Goal: Information Seeking & Learning: Learn about a topic

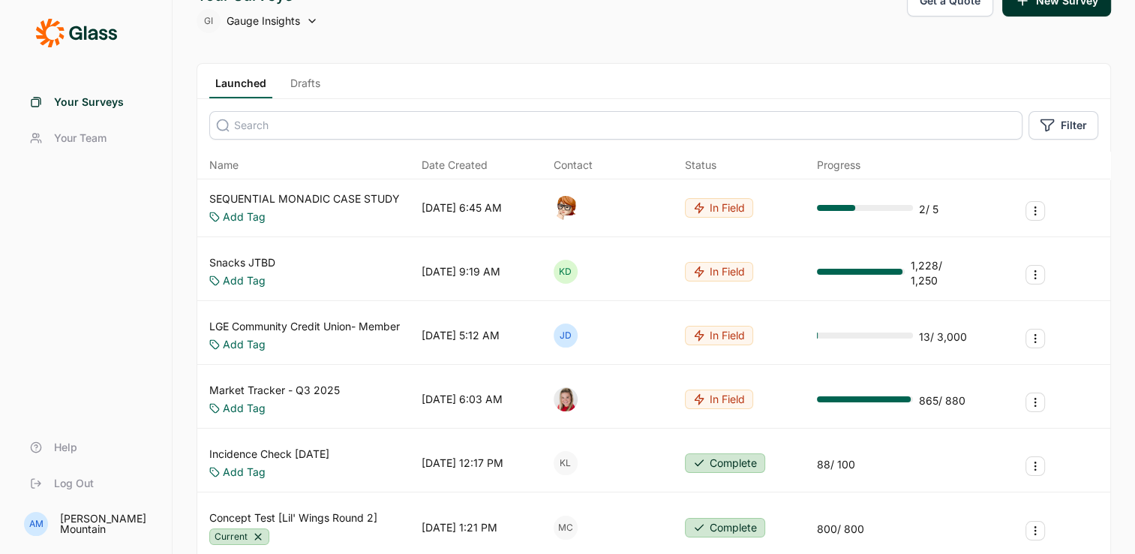
scroll to position [35, 0]
click at [243, 257] on link "Snacks JTBD" at bounding box center [242, 261] width 66 height 15
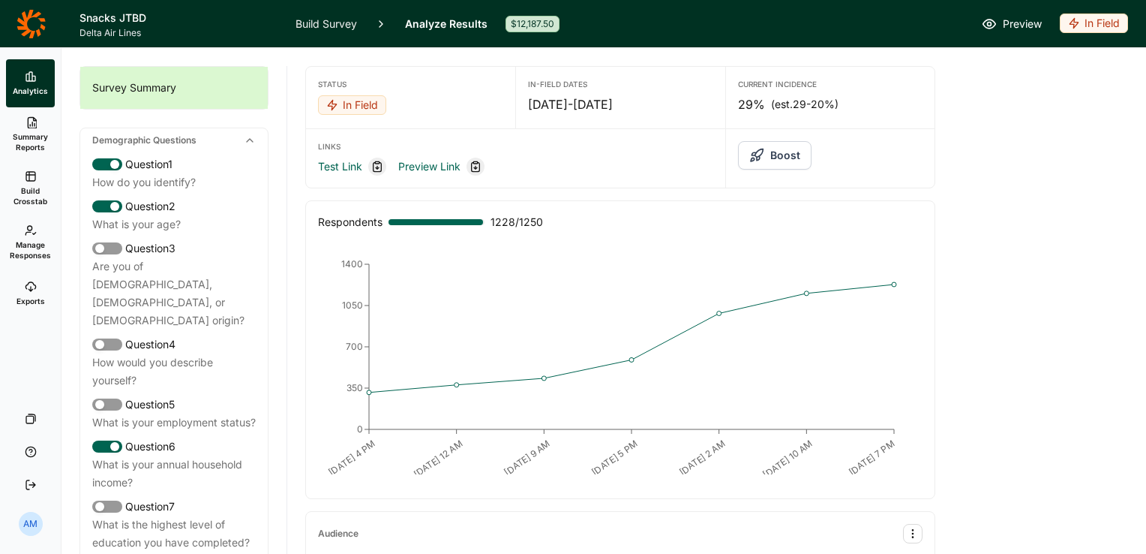
click at [36, 137] on span "Summary Reports" at bounding box center [30, 141] width 37 height 21
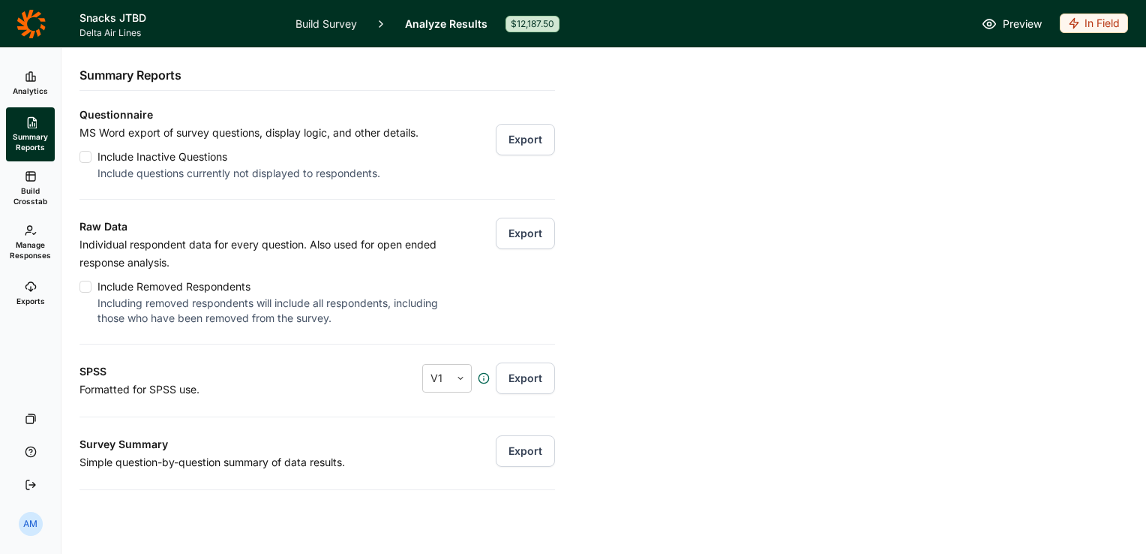
click at [31, 85] on link "Analytics" at bounding box center [30, 83] width 49 height 48
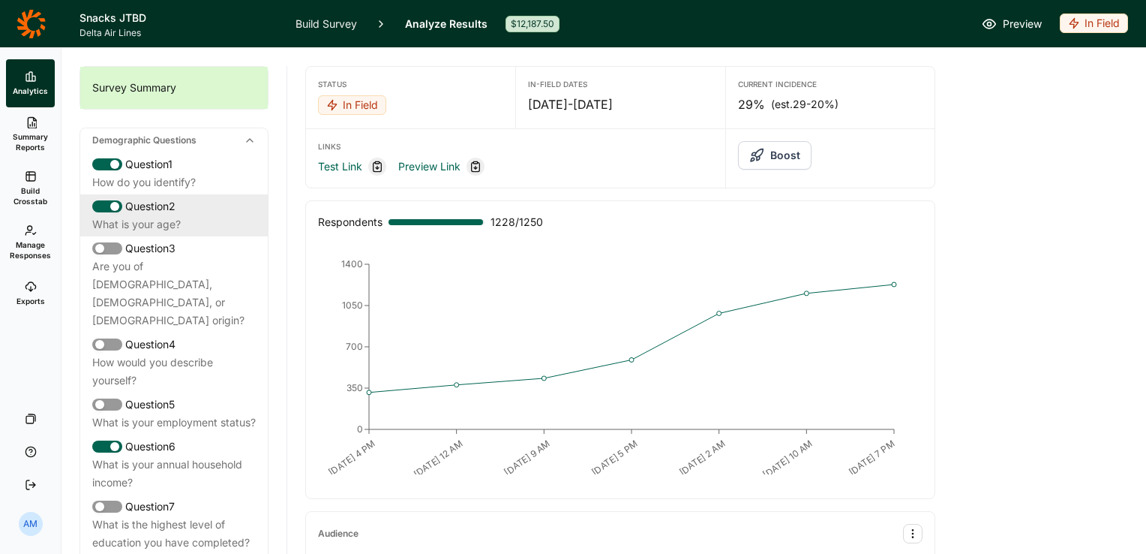
click at [170, 207] on div "Question 2" at bounding box center [174, 206] width 164 height 18
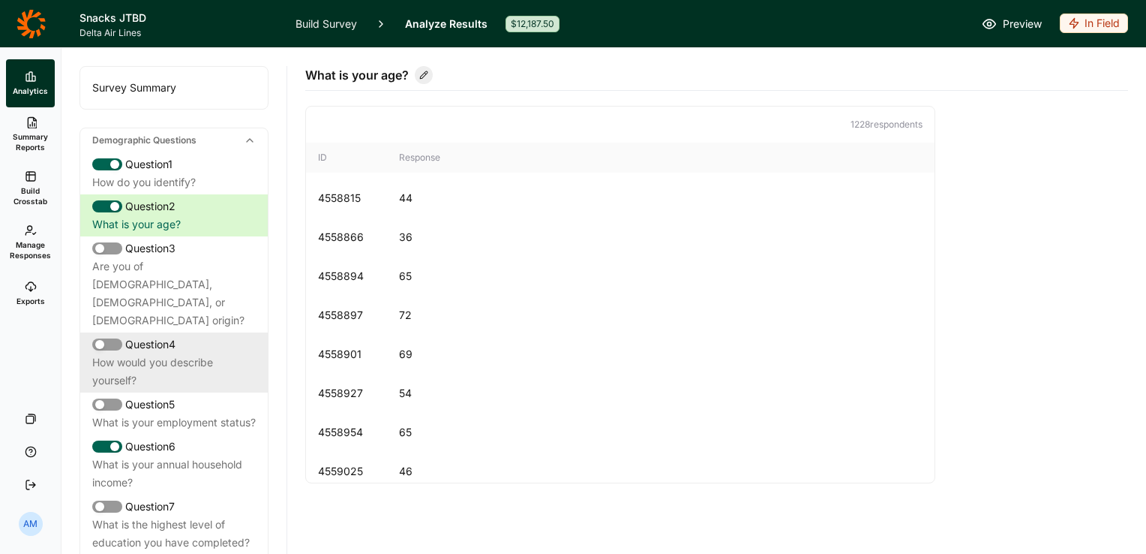
click at [186, 353] on div "How would you describe yourself?" at bounding box center [174, 371] width 164 height 36
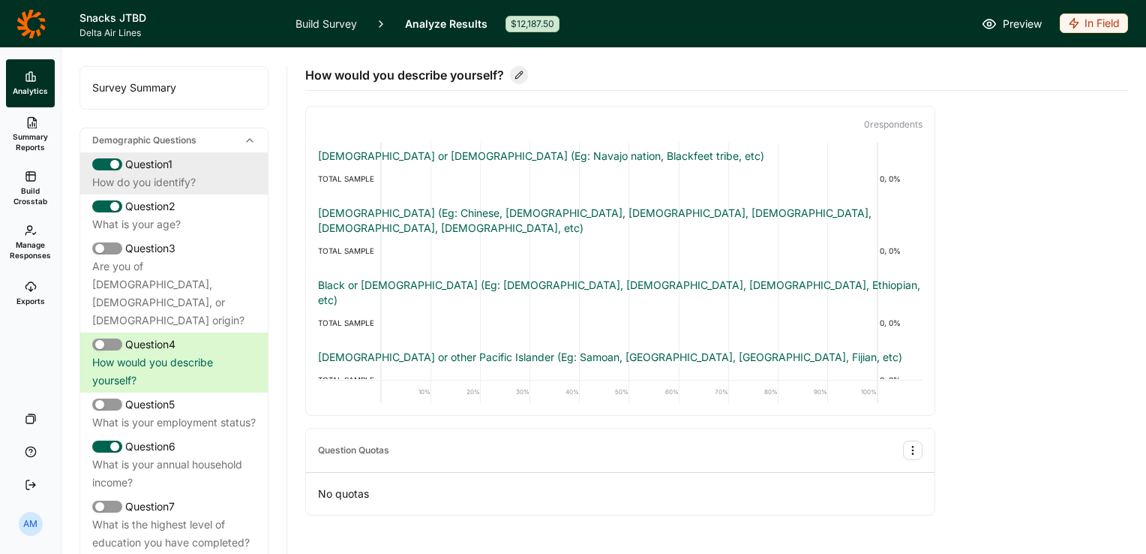
click at [188, 187] on div "How do you identify?" at bounding box center [174, 182] width 164 height 18
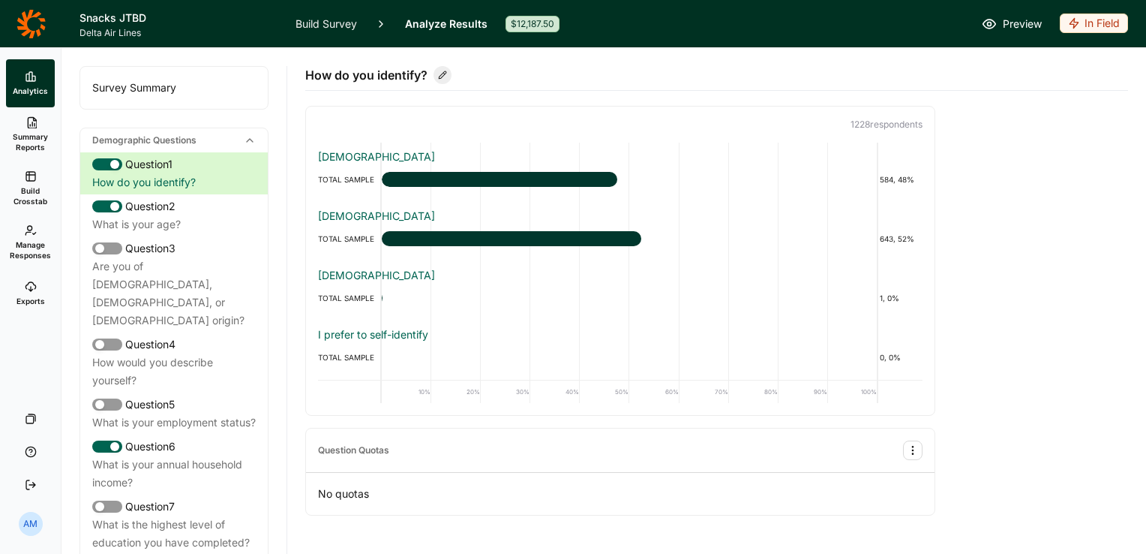
click at [33, 125] on icon at bounding box center [31, 122] width 12 height 12
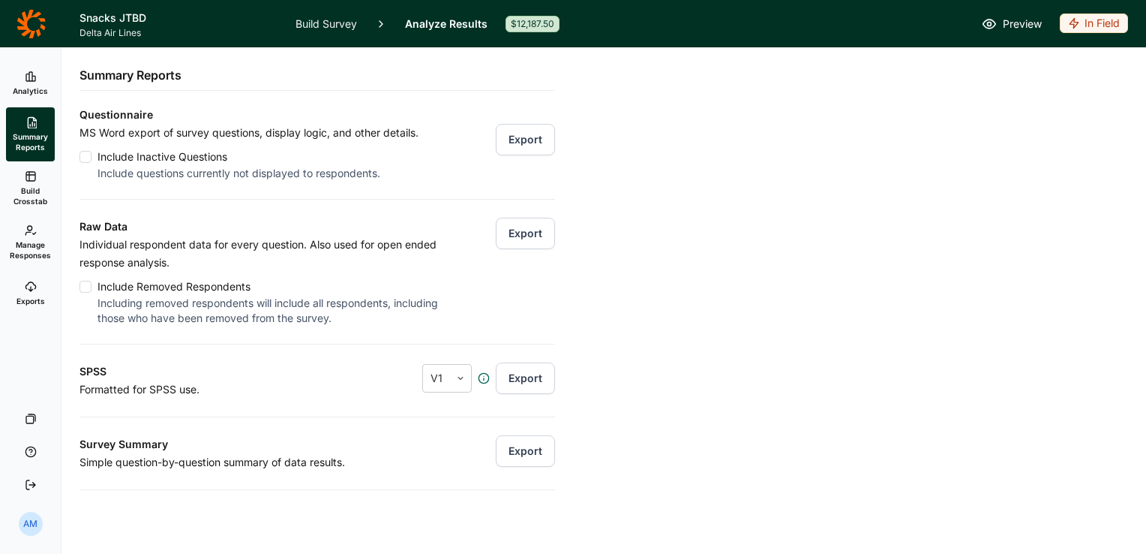
click at [30, 87] on span "Analytics" at bounding box center [30, 91] width 35 height 11
